Goal: Information Seeking & Learning: Check status

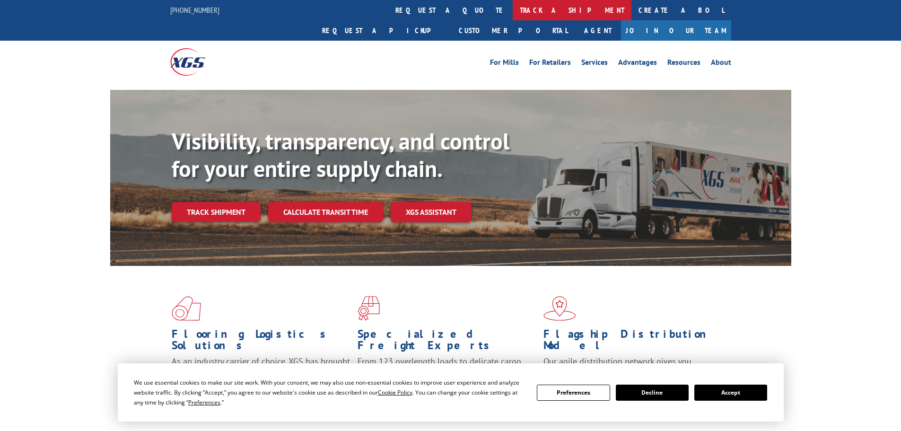
click at [513, 11] on link "track a shipment" at bounding box center [572, 10] width 119 height 20
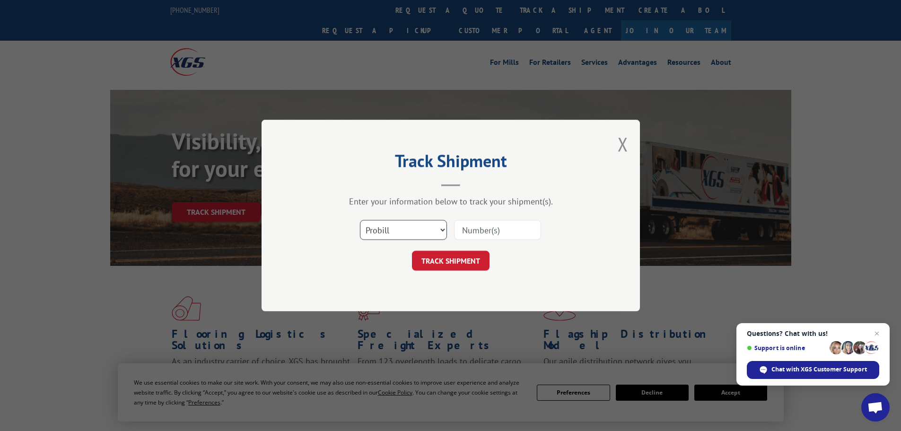
click at [404, 230] on select "Select category... Probill BOL PO" at bounding box center [403, 230] width 87 height 20
select select "po"
click at [360, 220] on select "Select category... Probill BOL PO" at bounding box center [403, 230] width 87 height 20
click at [487, 231] on input at bounding box center [497, 230] width 87 height 20
paste input "15519377"
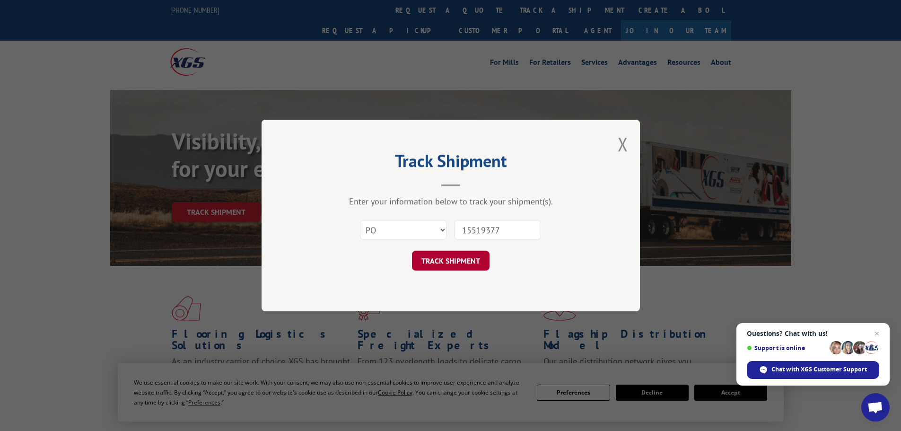
type input "15519377"
click at [456, 258] on button "TRACK SHIPMENT" at bounding box center [451, 261] width 78 height 20
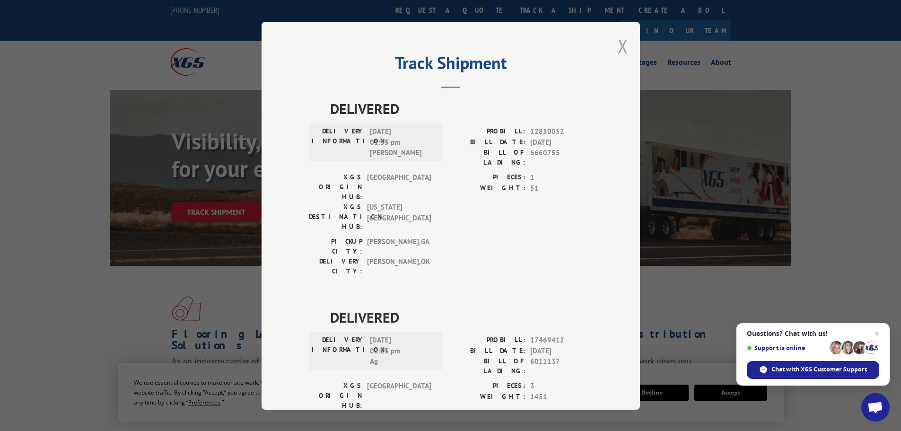
click at [622, 45] on button "Close modal" at bounding box center [623, 46] width 10 height 25
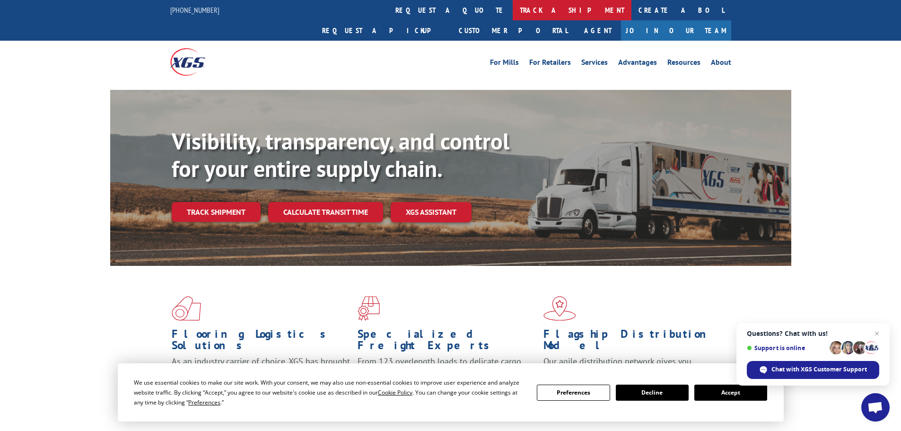
click at [513, 11] on link "track a shipment" at bounding box center [572, 10] width 119 height 20
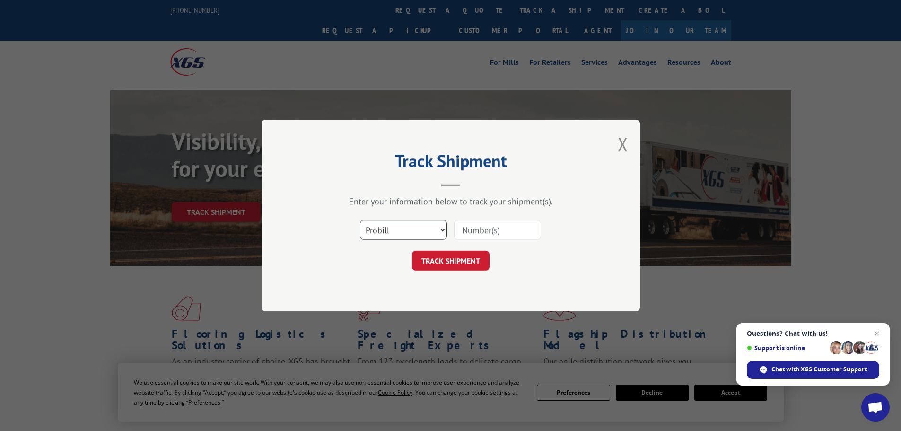
click at [410, 233] on select "Select category... Probill BOL PO" at bounding box center [403, 230] width 87 height 20
select select "po"
click at [360, 220] on select "Select category... Probill BOL PO" at bounding box center [403, 230] width 87 height 20
click at [480, 229] on input at bounding box center [497, 230] width 87 height 20
paste input "15519383"
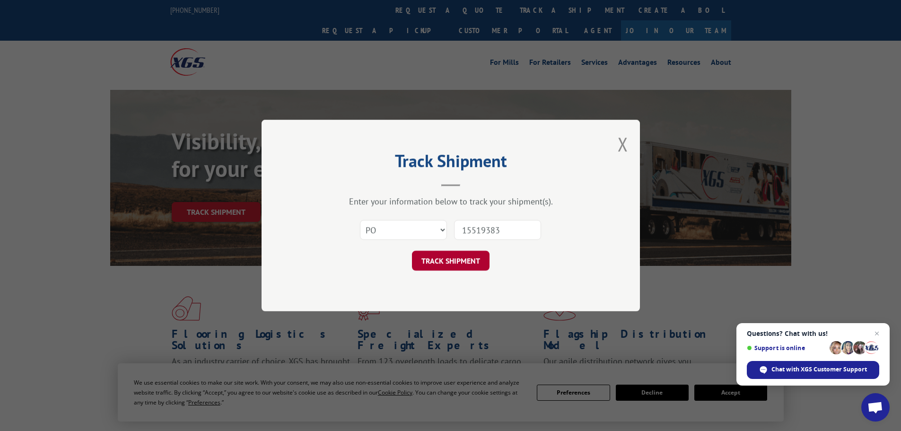
type input "15519383"
click at [455, 261] on button "TRACK SHIPMENT" at bounding box center [451, 261] width 78 height 20
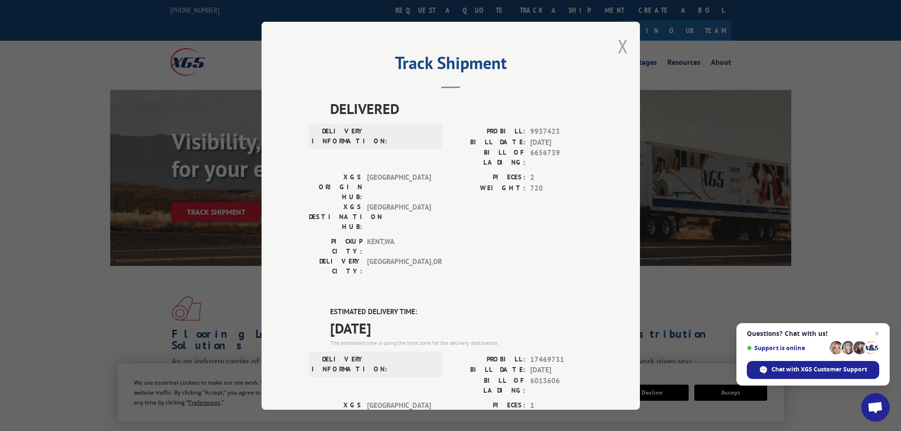
click at [618, 51] on button "Close modal" at bounding box center [623, 46] width 10 height 25
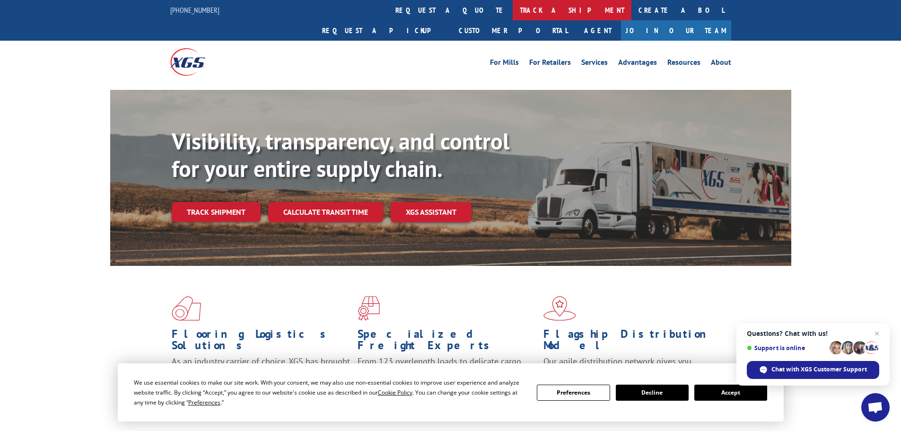
click at [513, 7] on link "track a shipment" at bounding box center [572, 10] width 119 height 20
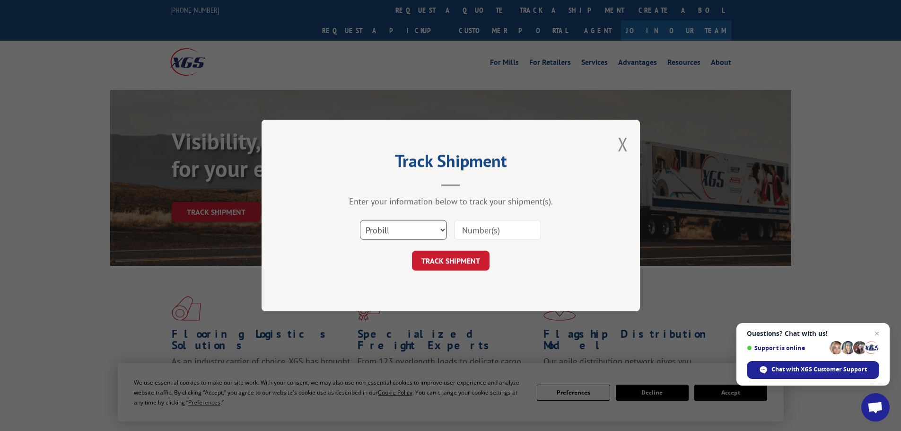
click at [422, 229] on select "Select category... Probill BOL PO" at bounding box center [403, 230] width 87 height 20
select select "po"
click at [360, 220] on select "Select category... Probill BOL PO" at bounding box center [403, 230] width 87 height 20
click at [488, 232] on input at bounding box center [497, 230] width 87 height 20
paste input "15519383"
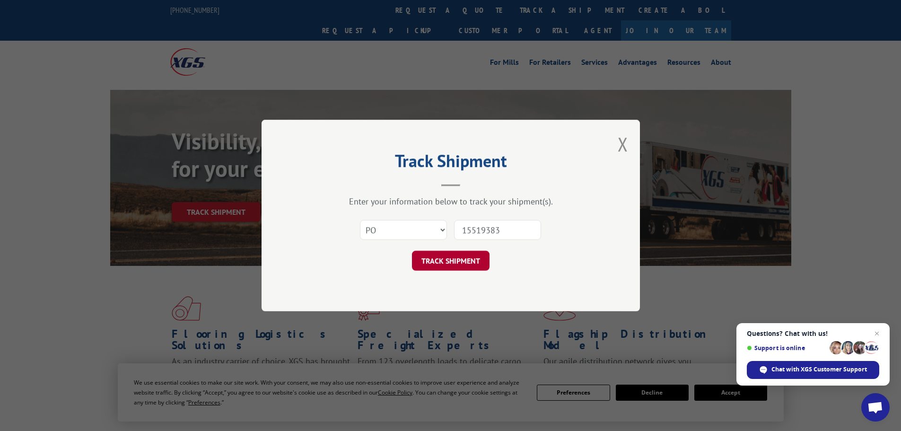
type input "15519383"
click at [460, 265] on button "TRACK SHIPMENT" at bounding box center [451, 261] width 78 height 20
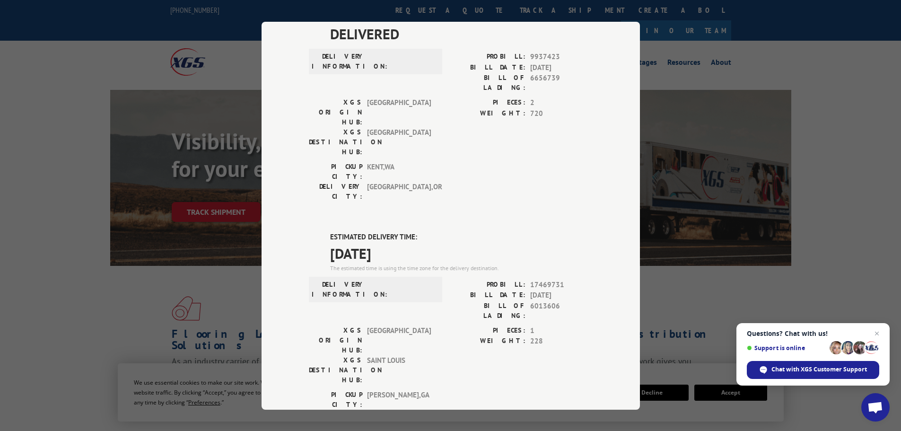
scroll to position [190, 0]
